Goal: Task Accomplishment & Management: Use online tool/utility

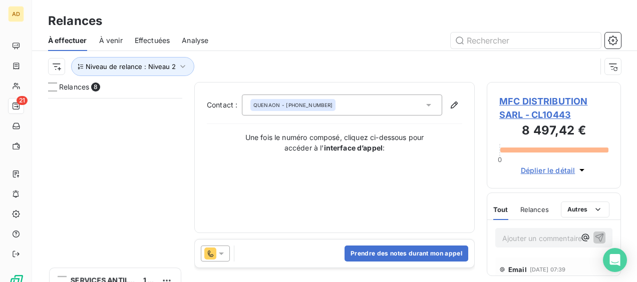
scroll to position [176, 126]
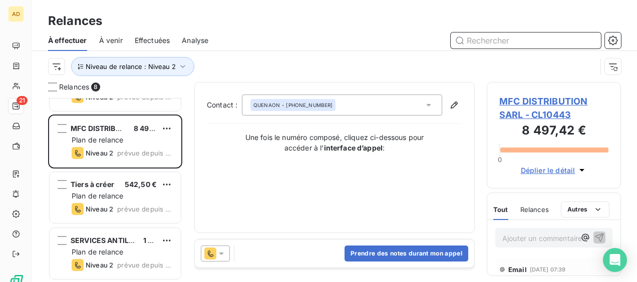
click at [478, 44] on input "text" at bounding box center [525, 41] width 150 height 16
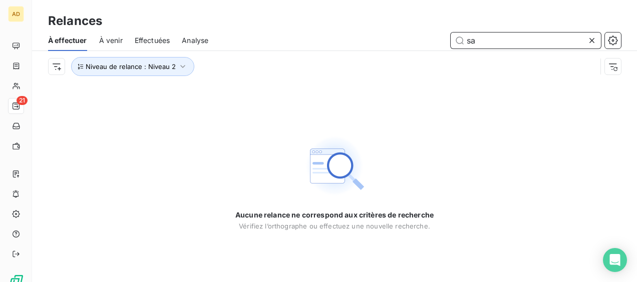
type input "s"
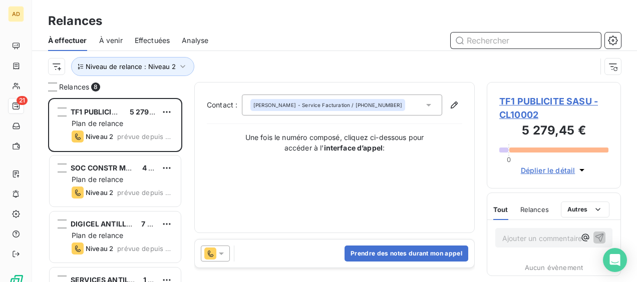
scroll to position [176, 126]
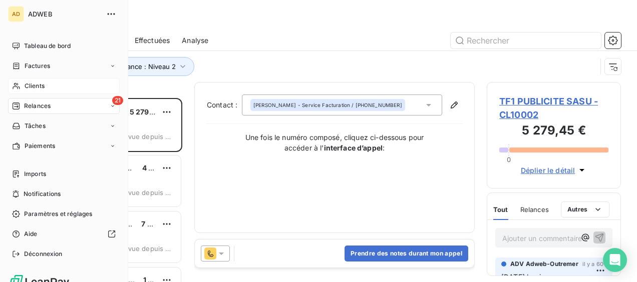
click at [58, 90] on div "Clients" at bounding box center [64, 86] width 112 height 16
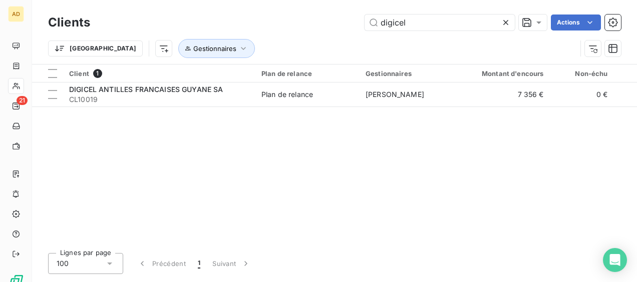
drag, startPoint x: 447, startPoint y: 18, endPoint x: 362, endPoint y: 24, distance: 85.3
click at [362, 24] on div "digicel Actions" at bounding box center [361, 23] width 518 height 16
type input "SAFI"
click at [307, 108] on div "Client 1 Plan de relance Gestionnaires Montant d'encours Non-échu Échu Limite d…" at bounding box center [334, 155] width 604 height 181
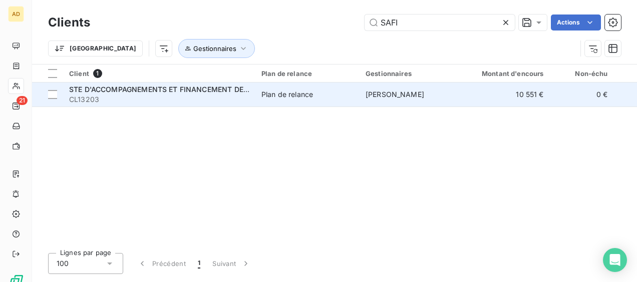
click at [308, 92] on div "Plan de relance" at bounding box center [287, 95] width 52 height 10
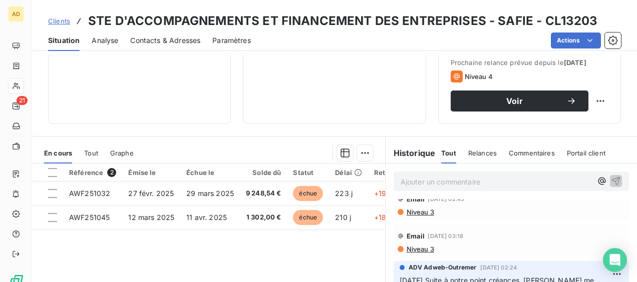
scroll to position [50, 0]
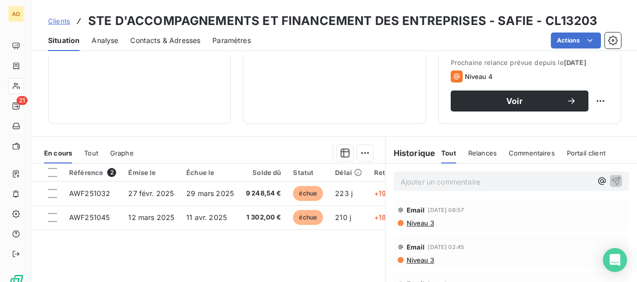
click at [418, 259] on span "Niveau 3" at bounding box center [419, 260] width 29 height 8
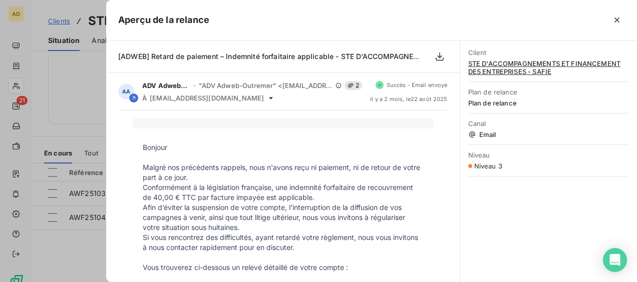
click at [77, 249] on div at bounding box center [318, 141] width 637 height 282
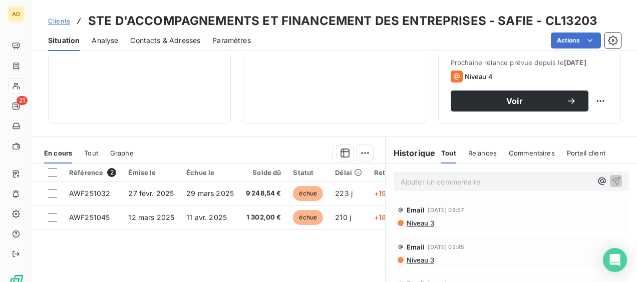
click at [415, 260] on span "Niveau 3" at bounding box center [419, 260] width 29 height 8
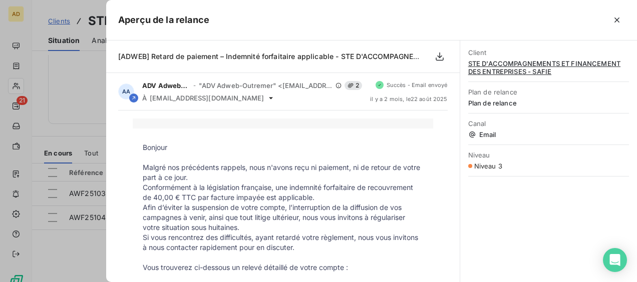
drag, startPoint x: 68, startPoint y: 245, endPoint x: 76, endPoint y: 241, distance: 8.7
click at [68, 244] on div at bounding box center [318, 141] width 637 height 282
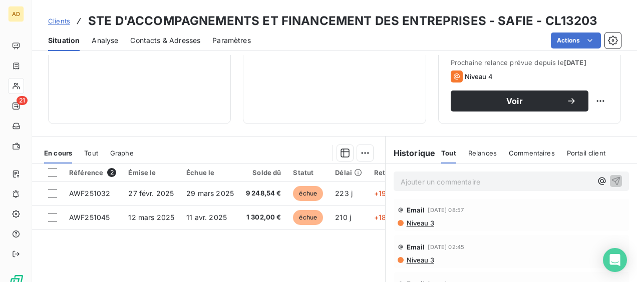
click at [406, 221] on span "Niveau 3" at bounding box center [419, 223] width 29 height 8
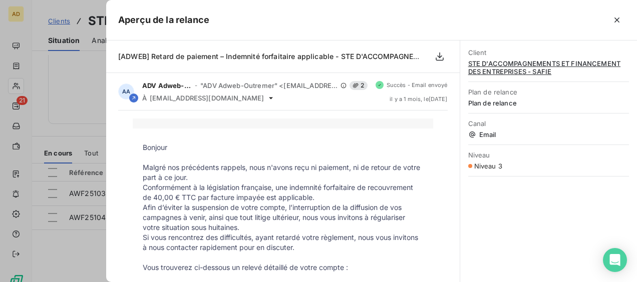
click at [97, 243] on div at bounding box center [318, 141] width 637 height 282
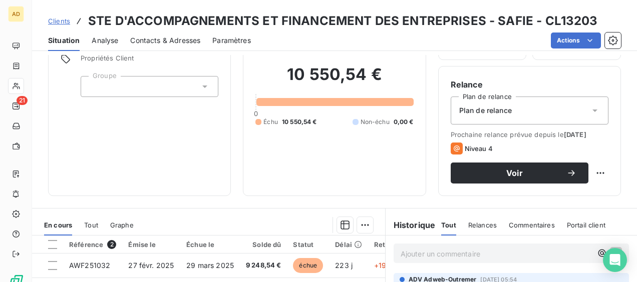
scroll to position [150, 0]
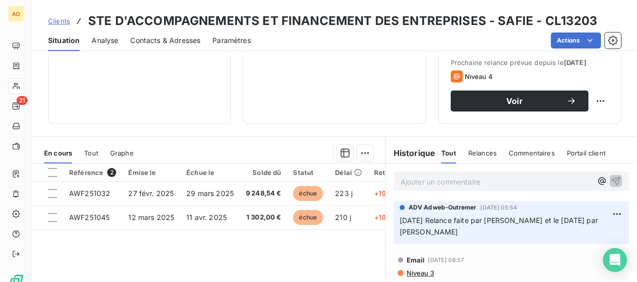
click at [151, 43] on span "Contacts & Adresses" at bounding box center [165, 41] width 70 height 10
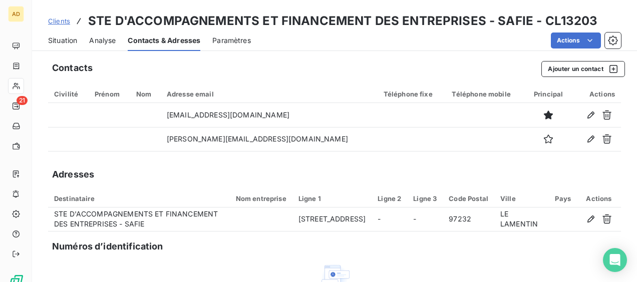
click at [64, 39] on span "Situation" at bounding box center [62, 41] width 29 height 10
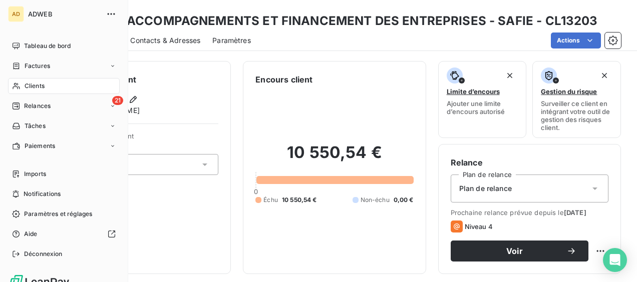
click at [44, 89] on span "Clients" at bounding box center [35, 86] width 20 height 9
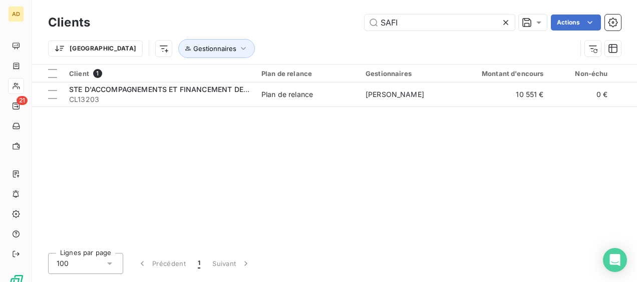
drag, startPoint x: 430, startPoint y: 23, endPoint x: 357, endPoint y: 19, distance: 72.7
click at [357, 19] on div "SAFI Actions" at bounding box center [361, 23] width 518 height 16
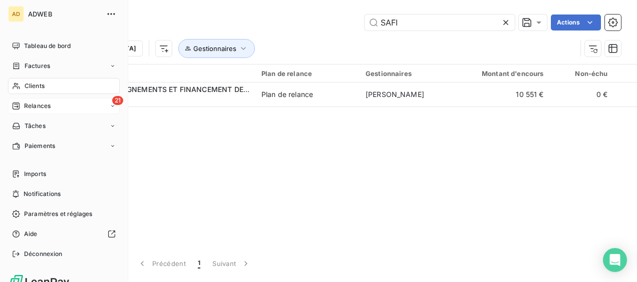
click at [39, 107] on span "Relances" at bounding box center [37, 106] width 27 height 9
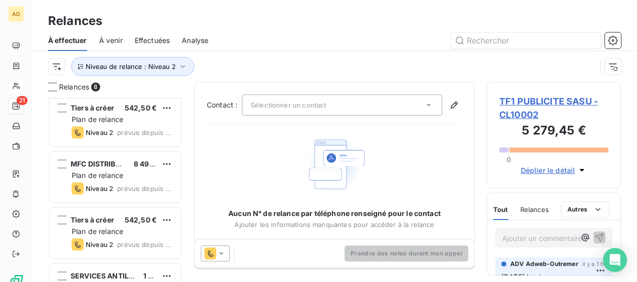
scroll to position [214, 0]
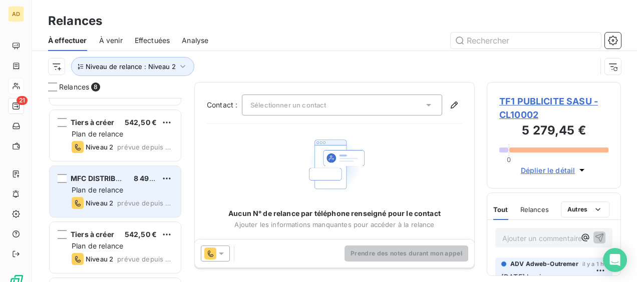
click at [98, 198] on div "Niveau 2" at bounding box center [93, 203] width 42 height 12
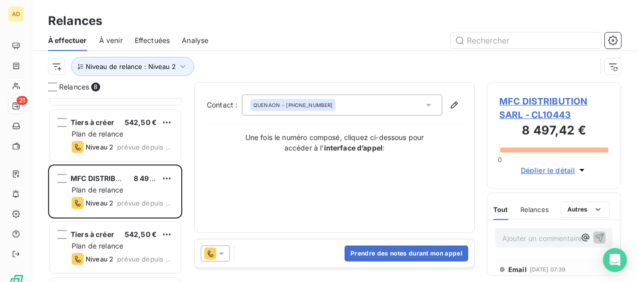
click at [504, 110] on span "MFC DISTRIBUTION SARL - CL10443" at bounding box center [553, 108] width 109 height 27
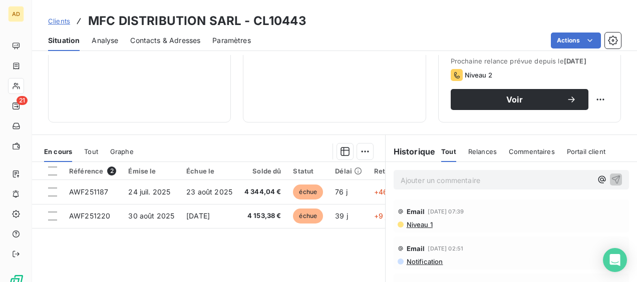
scroll to position [200, 0]
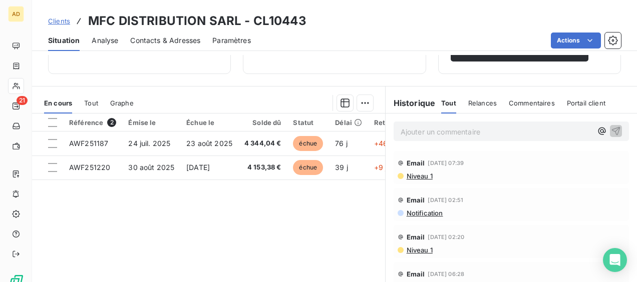
click at [170, 43] on span "Contacts & Adresses" at bounding box center [165, 41] width 70 height 10
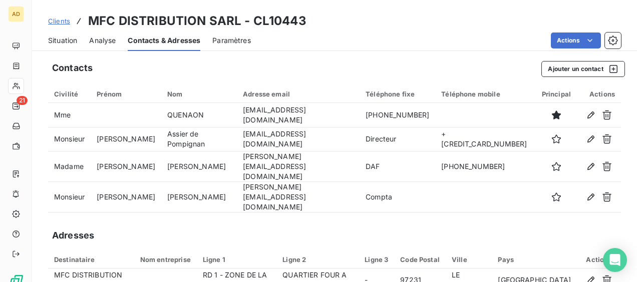
click at [62, 38] on span "Situation" at bounding box center [62, 41] width 29 height 10
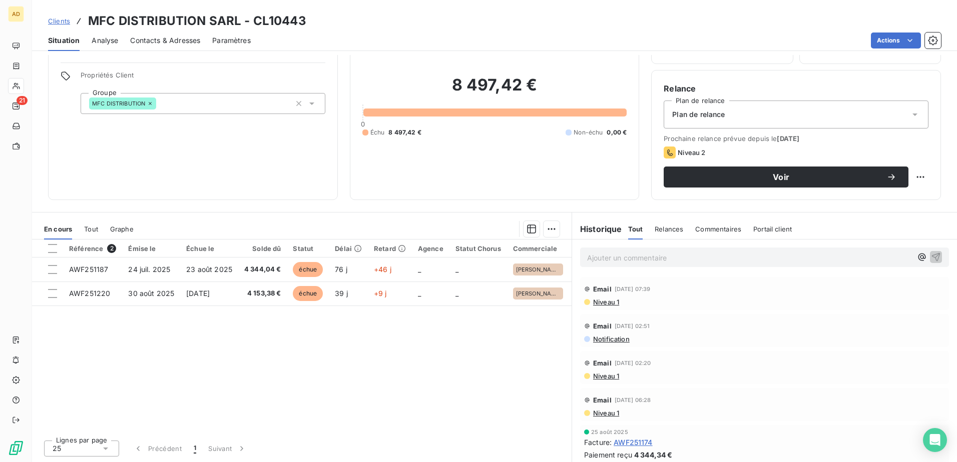
scroll to position [61, 0]
click at [183, 40] on span "Contacts & Adresses" at bounding box center [165, 41] width 70 height 10
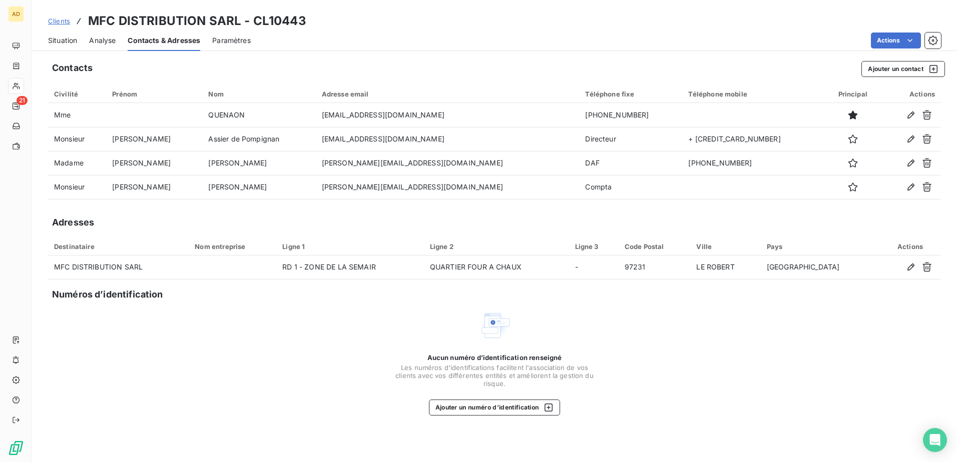
click at [57, 23] on span "Clients" at bounding box center [59, 21] width 22 height 8
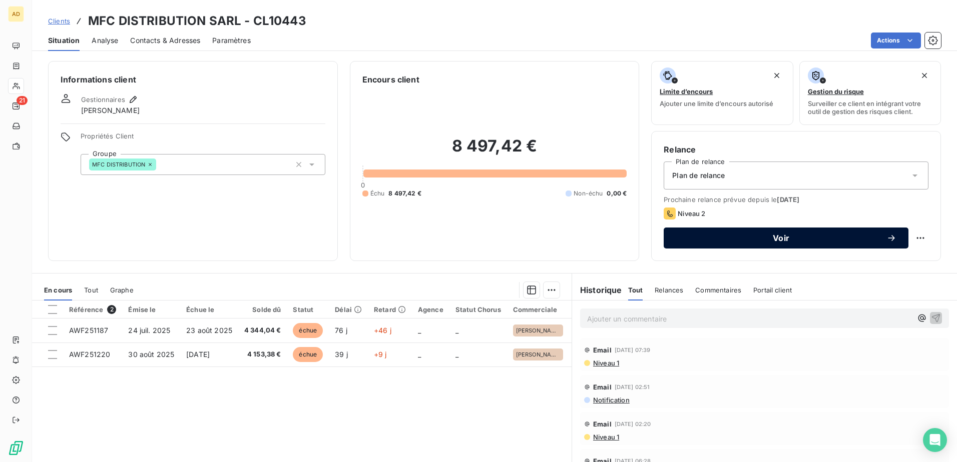
click at [636, 237] on span "Voir" at bounding box center [781, 238] width 211 height 8
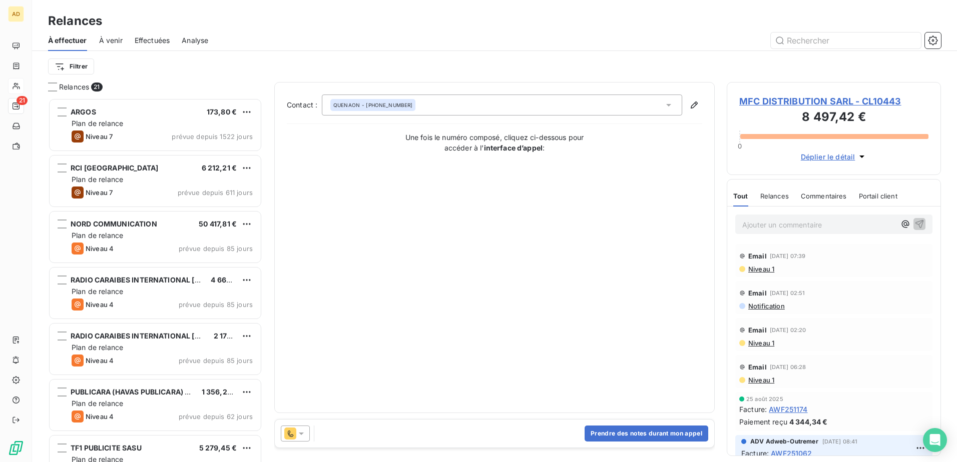
scroll to position [357, 207]
click at [594, 282] on button "Prendre des notes durant mon appel" at bounding box center [646, 434] width 124 height 16
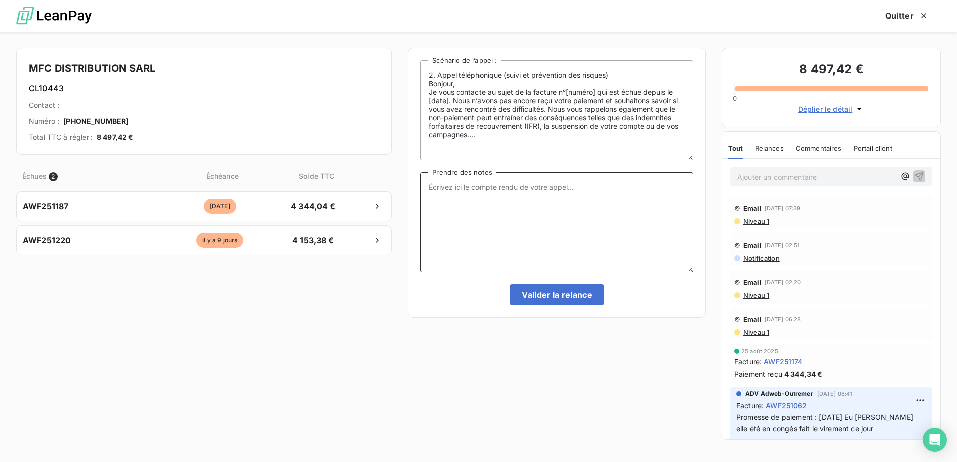
click at [466, 196] on textarea "Prendre des notes" at bounding box center [556, 223] width 273 height 100
click at [572, 190] on textarea "Téléphone fixe raccroche directement" at bounding box center [556, 223] width 273 height 100
type textarea "Téléphone fixe raccroche directement, portable impossible de laisser un message…"
drag, startPoint x: 496, startPoint y: 195, endPoint x: 427, endPoint y: 187, distance: 70.0
click at [427, 187] on textarea "Téléphone fixe raccroche directement, portable impossible de laisser un message…" at bounding box center [556, 223] width 273 height 100
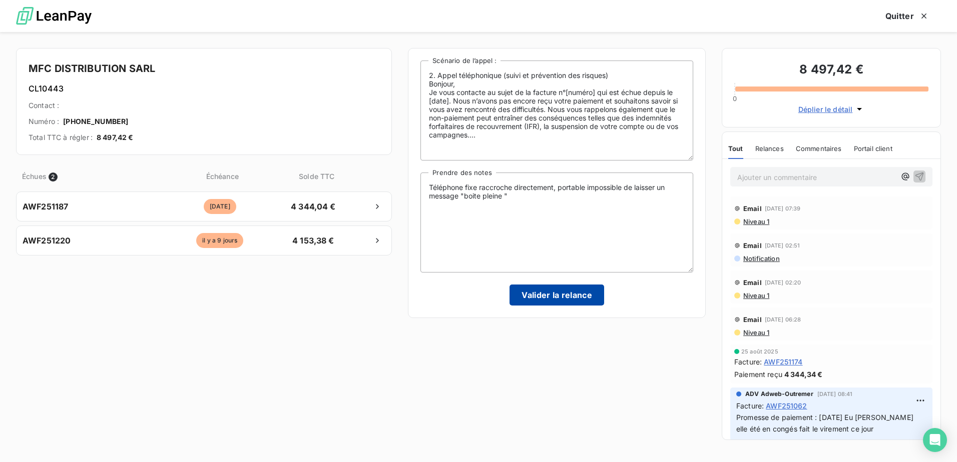
click at [574, 282] on button "Valider la relance" at bounding box center [556, 295] width 95 height 21
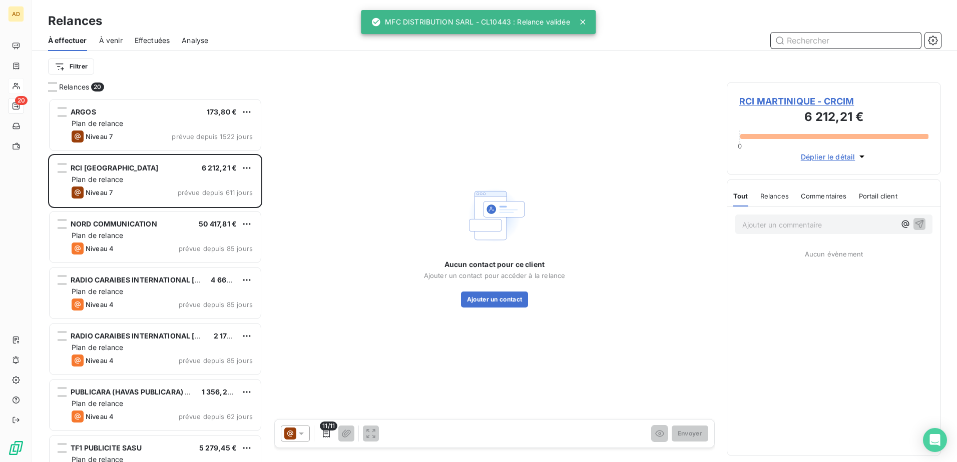
click at [161, 44] on span "Effectuées" at bounding box center [153, 41] width 36 height 10
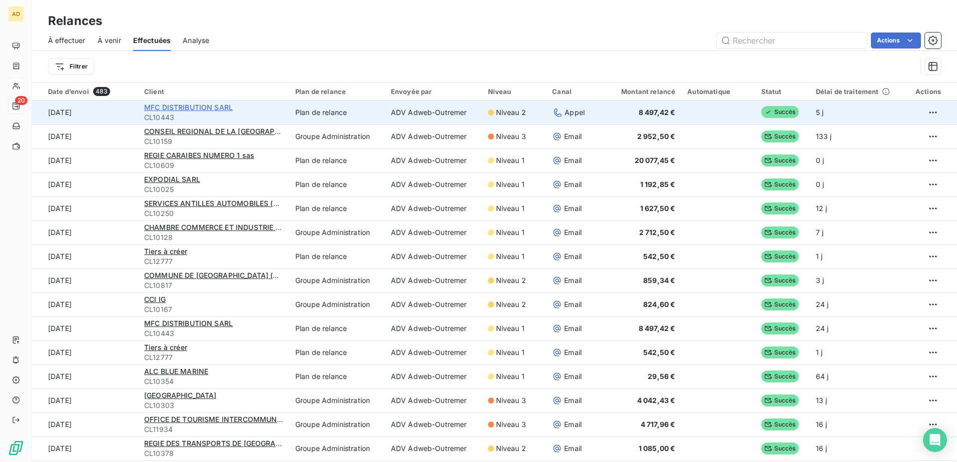
click at [157, 111] on span "MFC DISTRIBUTION SARL" at bounding box center [188, 107] width 89 height 9
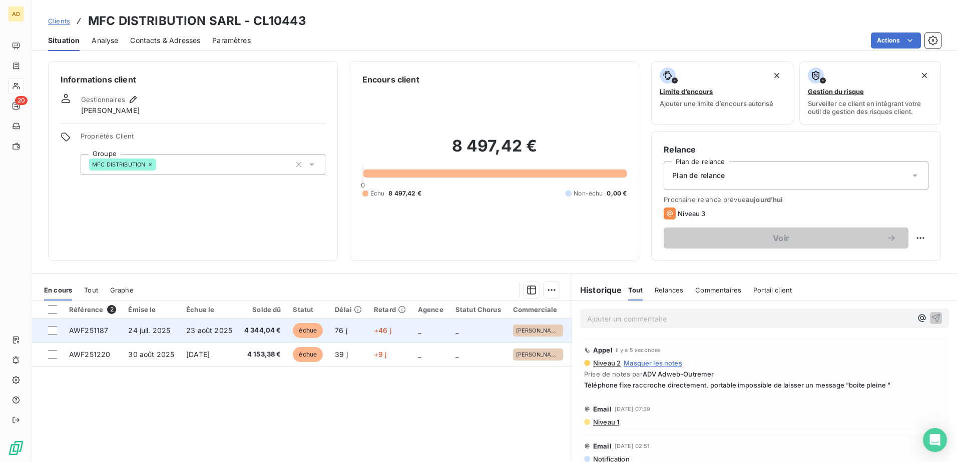
click at [172, 282] on td "24 juil. 2025" at bounding box center [151, 331] width 58 height 24
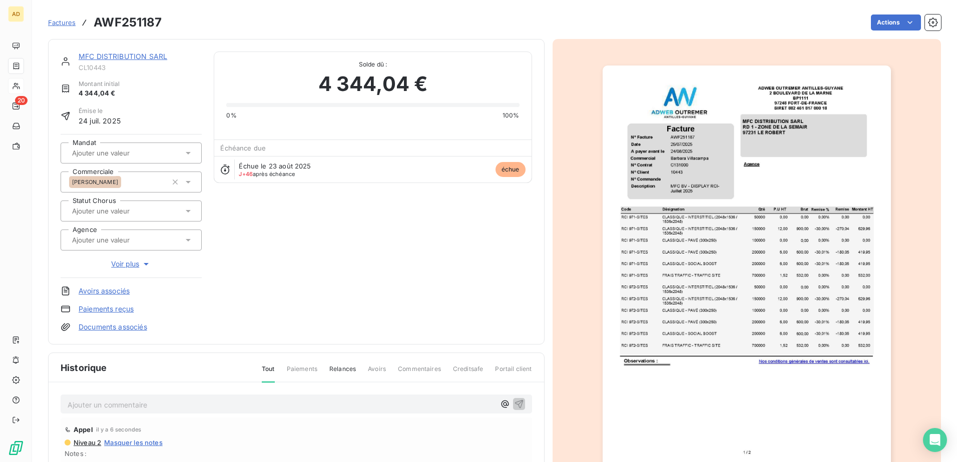
click at [81, 282] on p "Ajouter un commentaire ﻿" at bounding box center [281, 405] width 427 height 13
drag, startPoint x: 439, startPoint y: 405, endPoint x: 39, endPoint y: 392, distance: 401.1
click at [39, 282] on section "Factures AWF251187 Actions MFC DISTRIBUTION SARL CL10443 Montant initial 4 344,…" at bounding box center [494, 231] width 925 height 462
copy span "[DATE] Téléphone fixe raccroche directement, portable impossible de laisser un …"
click at [514, 282] on icon "button" at bounding box center [518, 404] width 9 height 9
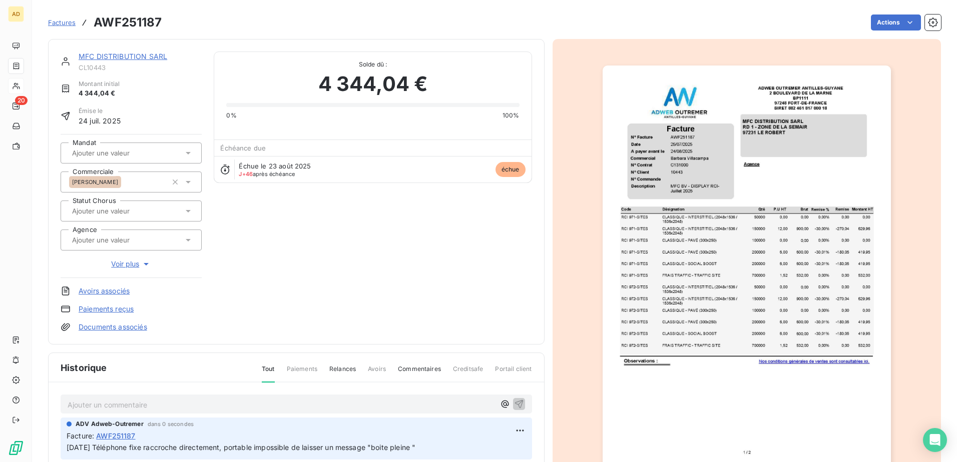
click at [126, 57] on link "MFC DISTRIBUTION SARL" at bounding box center [123, 56] width 89 height 9
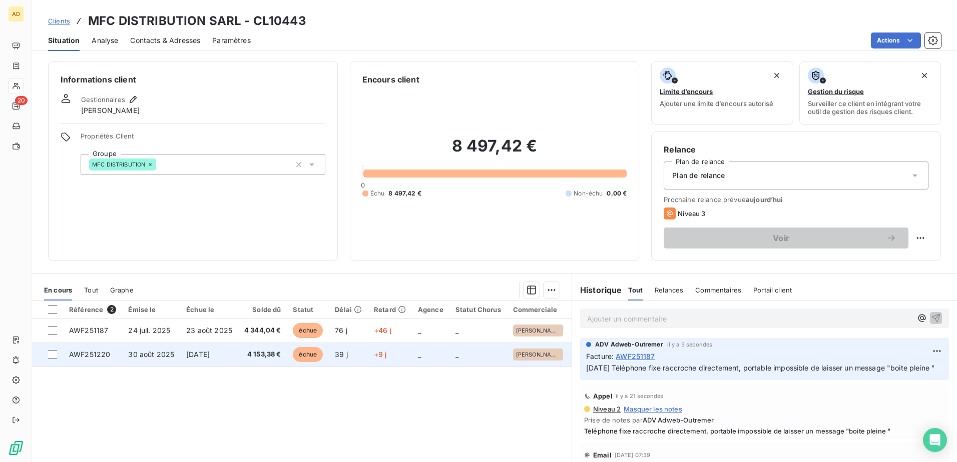
click at [102, 282] on span "AWF251220" at bounding box center [89, 354] width 41 height 9
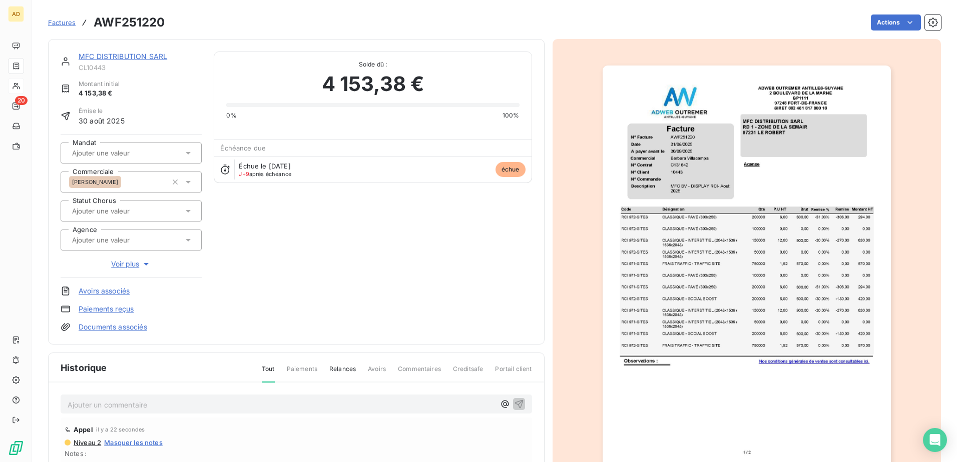
click at [109, 282] on p "Ajouter un commentaire ﻿" at bounding box center [281, 405] width 427 height 13
click at [514, 282] on icon "button" at bounding box center [518, 404] width 9 height 9
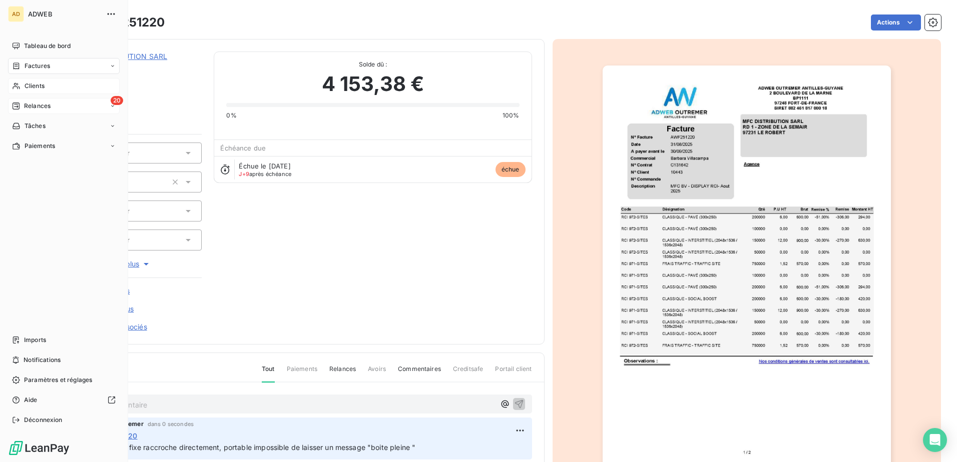
click at [23, 102] on div "Relances" at bounding box center [31, 106] width 39 height 9
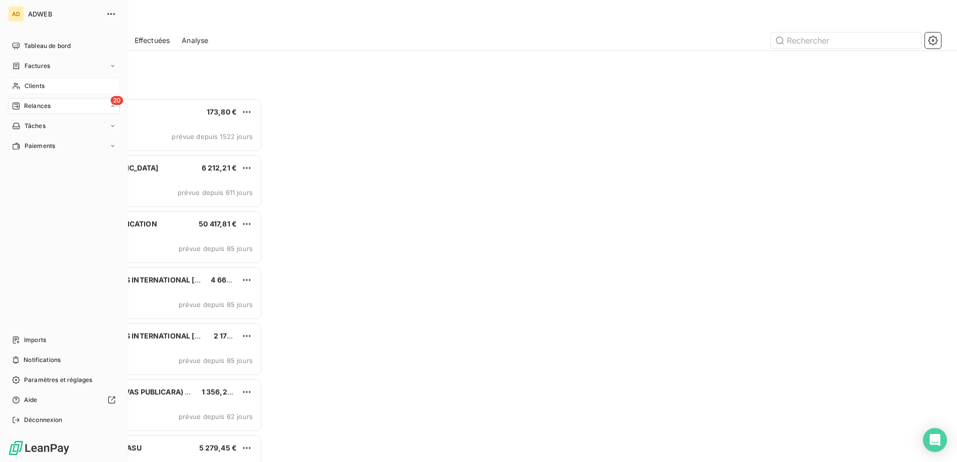
scroll to position [357, 207]
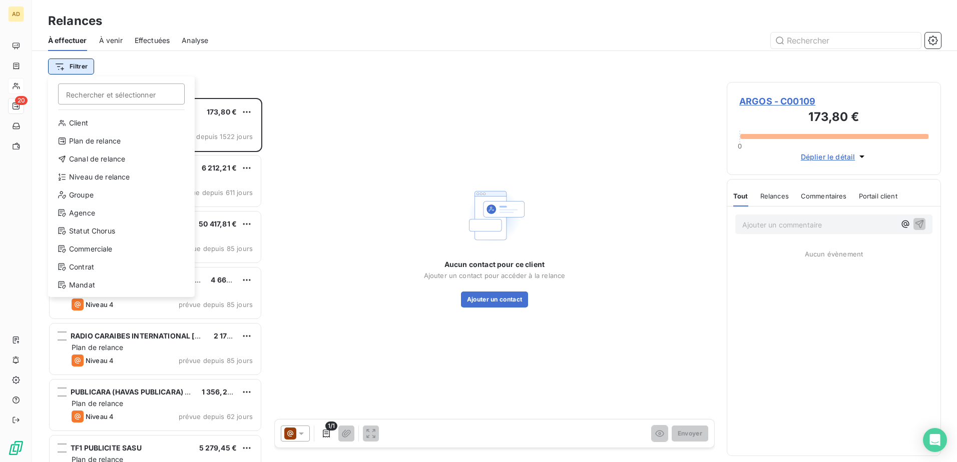
click at [70, 65] on html "AD 20 Relances À effectuer À venir Effectuées Analyse Filtrer Rechercher et sél…" at bounding box center [478, 231] width 957 height 462
click at [76, 176] on div "Niveau de relance" at bounding box center [121, 177] width 139 height 16
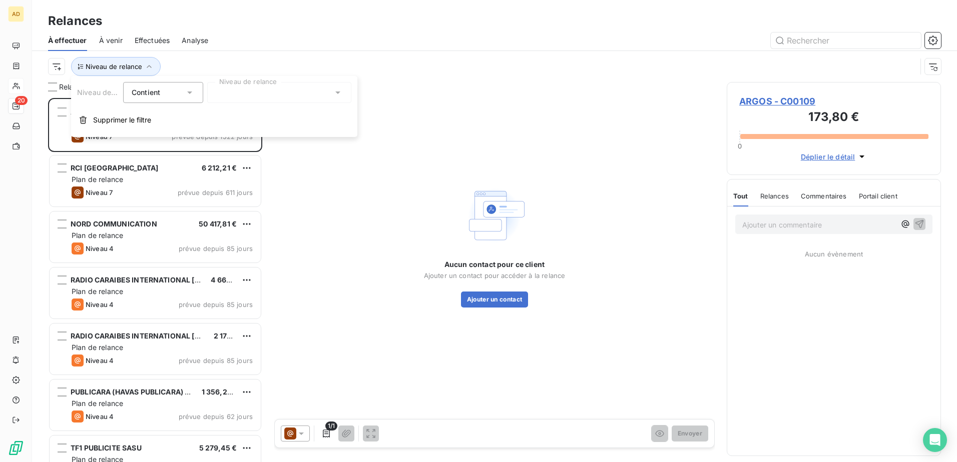
click at [249, 88] on div at bounding box center [279, 92] width 144 height 21
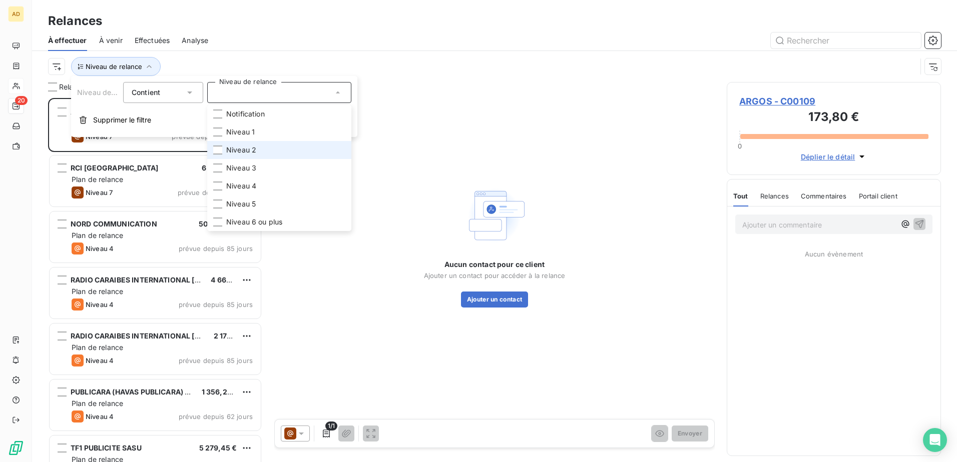
click at [236, 148] on span "Niveau 2" at bounding box center [241, 150] width 30 height 10
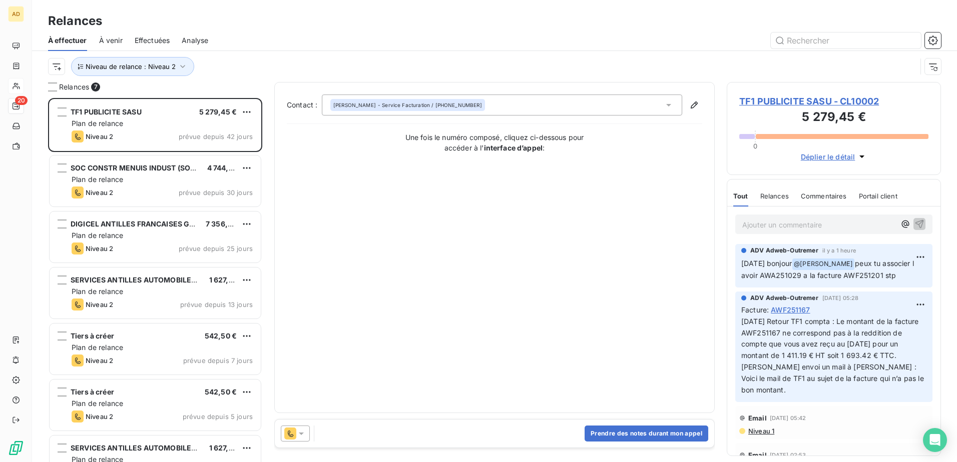
click at [369, 31] on div "À effectuer À venir Effectuées Analyse" at bounding box center [494, 40] width 925 height 21
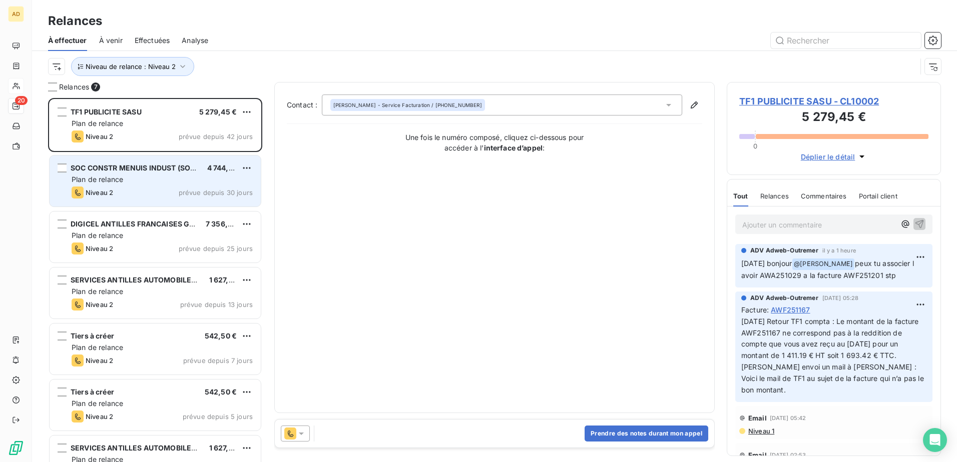
click at [182, 184] on div "Plan de relance" at bounding box center [162, 180] width 181 height 10
